Goal: Understand process/instructions: Learn about a topic

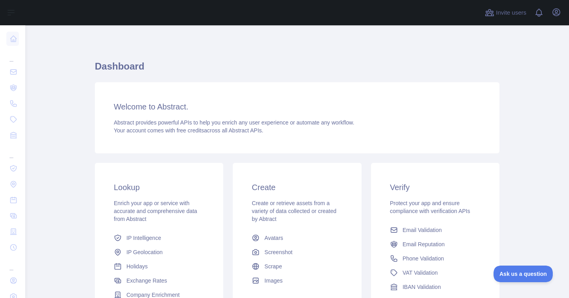
scroll to position [96, 0]
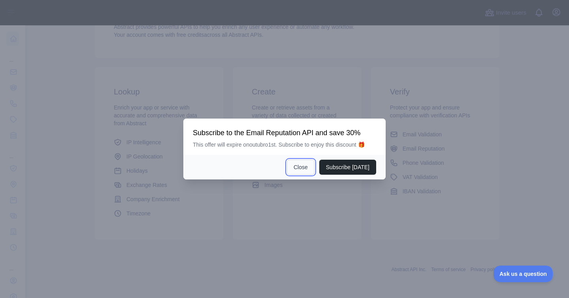
click at [305, 166] on button "Close" at bounding box center [301, 167] width 28 height 15
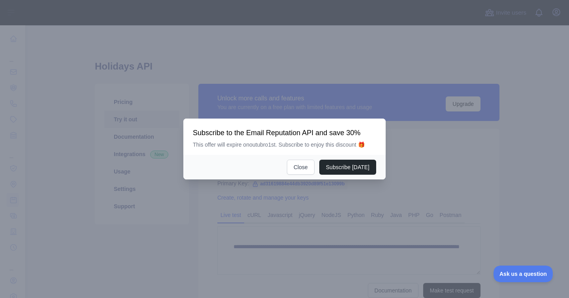
click at [303, 175] on div "Subscribe [DATE] Close" at bounding box center [284, 167] width 202 height 24
click at [303, 167] on button "Close" at bounding box center [301, 167] width 28 height 15
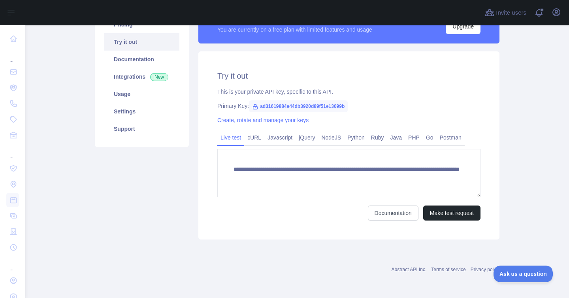
scroll to position [2, 0]
click at [305, 141] on link "jQuery" at bounding box center [307, 137] width 23 height 13
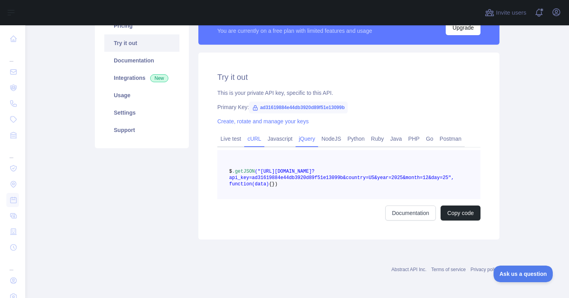
click at [250, 139] on link "cURL" at bounding box center [254, 138] width 20 height 13
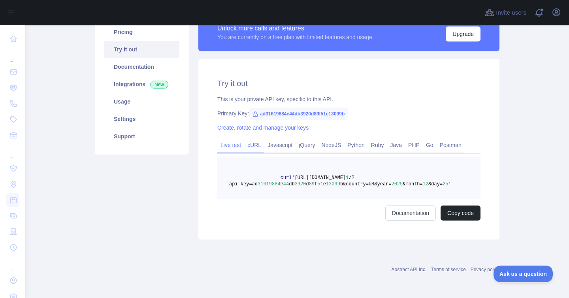
click at [234, 142] on link "Live test" at bounding box center [230, 145] width 27 height 13
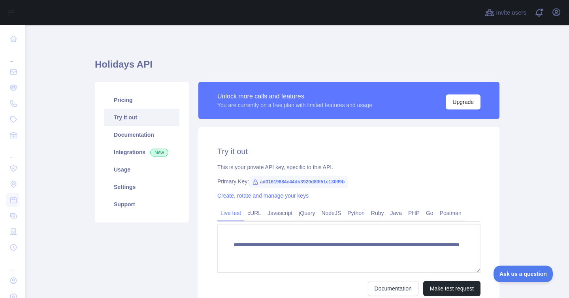
scroll to position [0, 0]
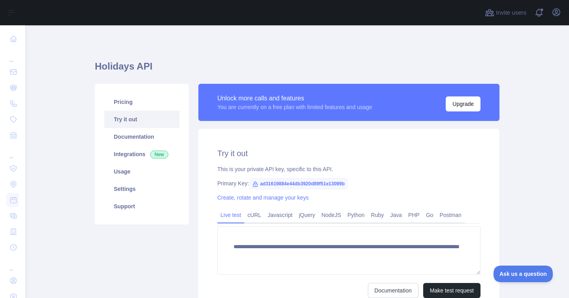
click at [329, 183] on span "ad31619884e44db3920d89f51e13099b" at bounding box center [298, 184] width 99 height 12
click at [333, 185] on span "ad31619884e44db3920d89f51e13099b" at bounding box center [298, 184] width 99 height 12
